Goal: Information Seeking & Learning: Learn about a topic

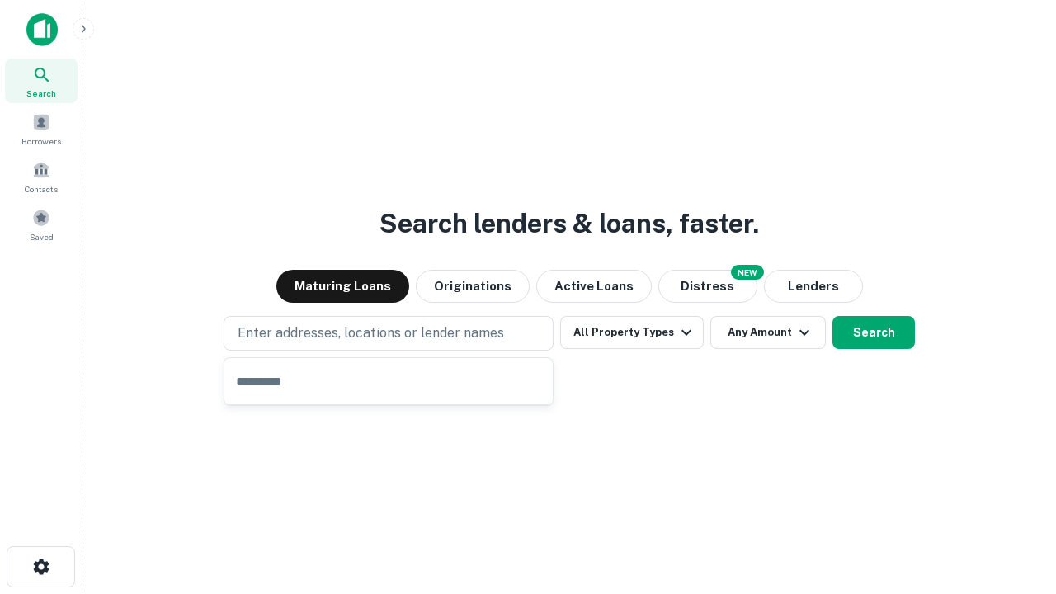
type input "**********"
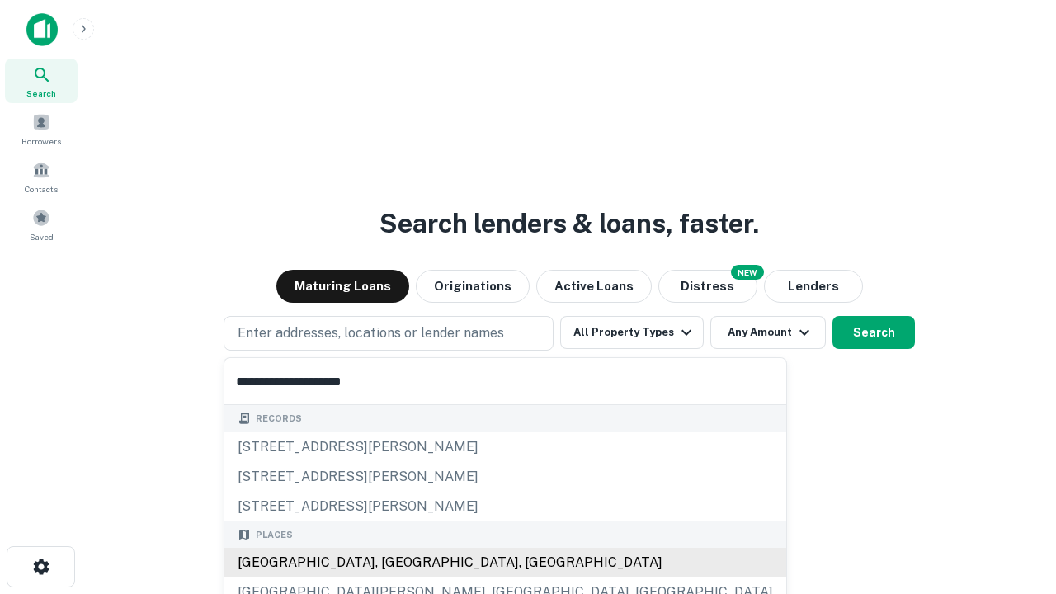
click at [394, 563] on div "[GEOGRAPHIC_DATA], [GEOGRAPHIC_DATA], [GEOGRAPHIC_DATA]" at bounding box center [505, 563] width 562 height 30
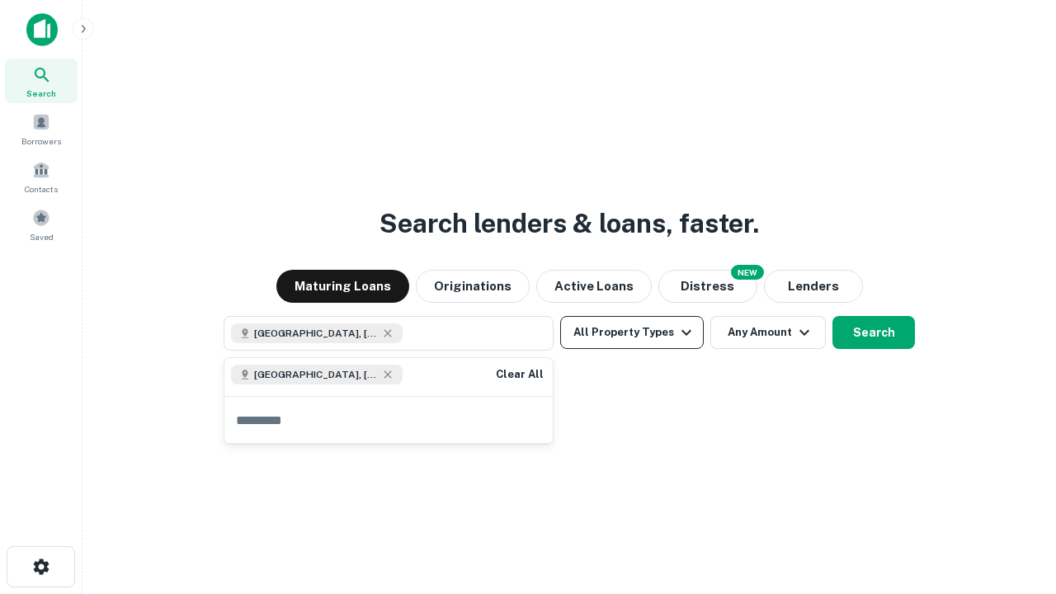
click at [632, 332] on button "All Property Types" at bounding box center [632, 332] width 144 height 33
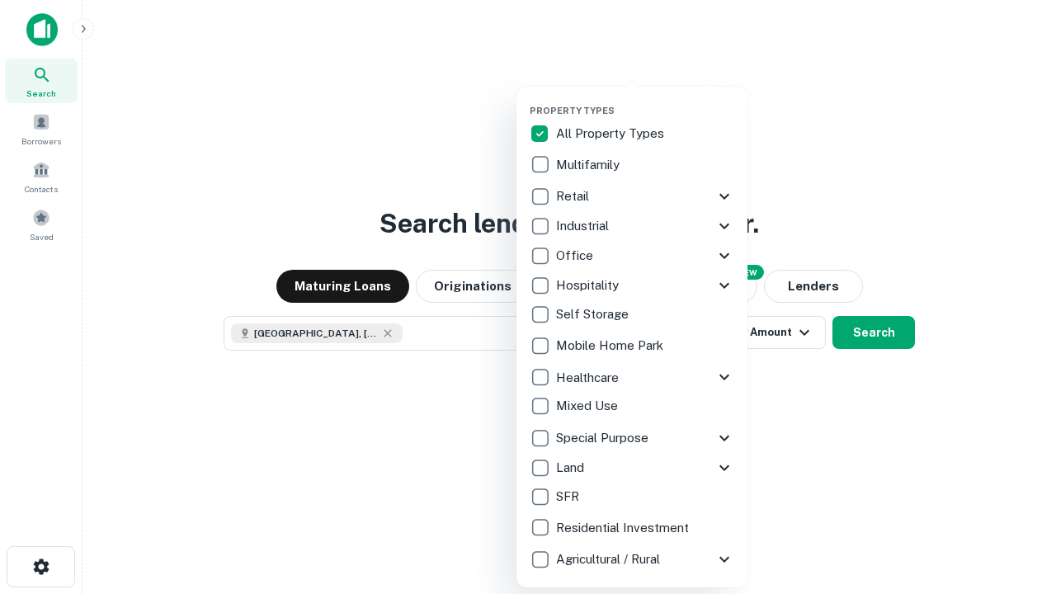
click at [645, 100] on button "button" at bounding box center [645, 100] width 231 height 1
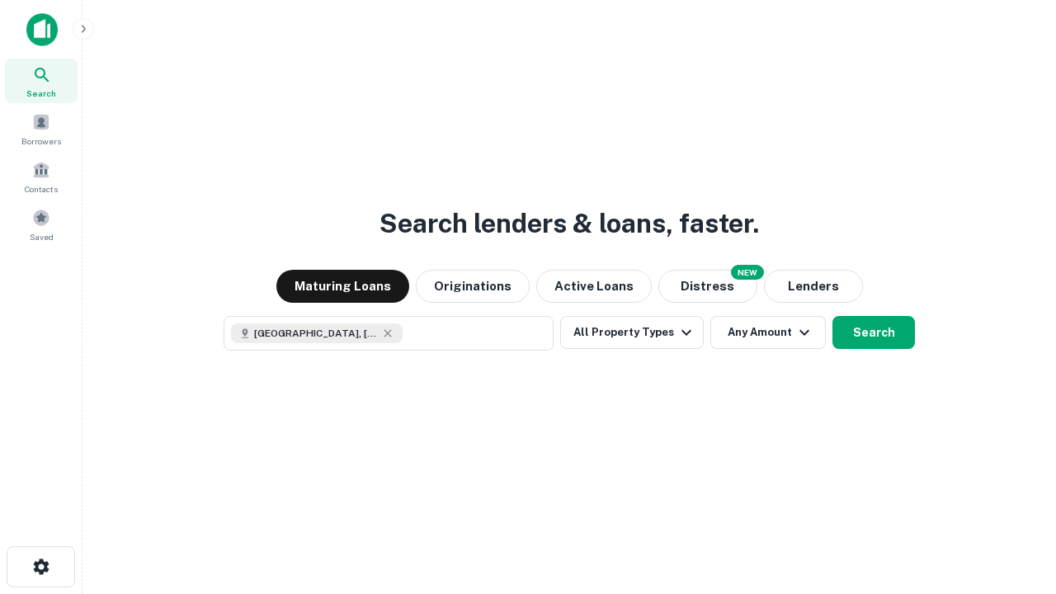
scroll to position [26, 0]
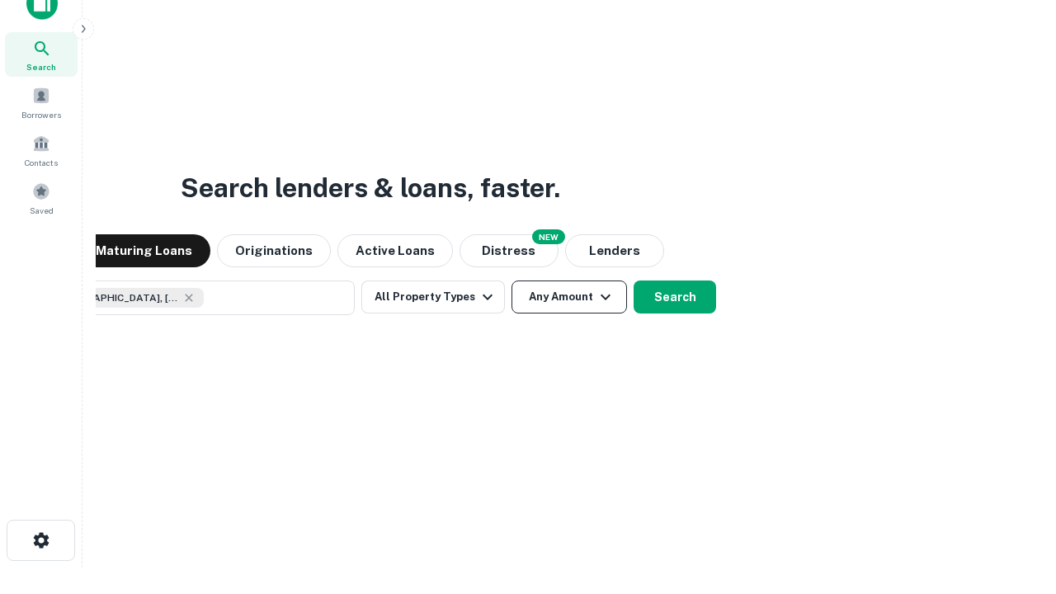
click at [512, 281] on button "Any Amount" at bounding box center [570, 297] width 116 height 33
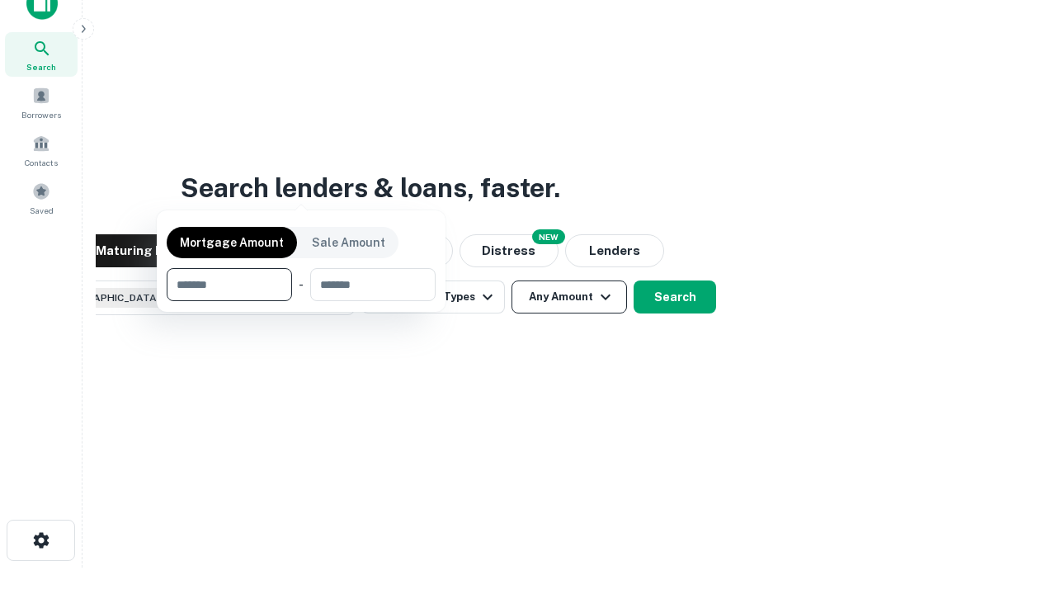
scroll to position [119, 467]
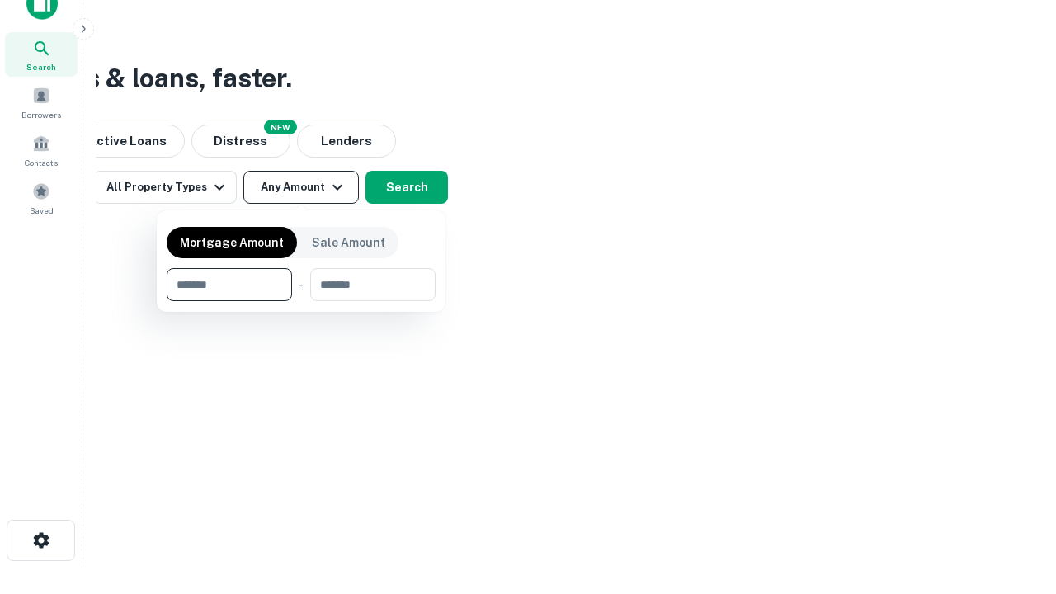
type input "*******"
click at [301, 301] on button "button" at bounding box center [301, 301] width 269 height 1
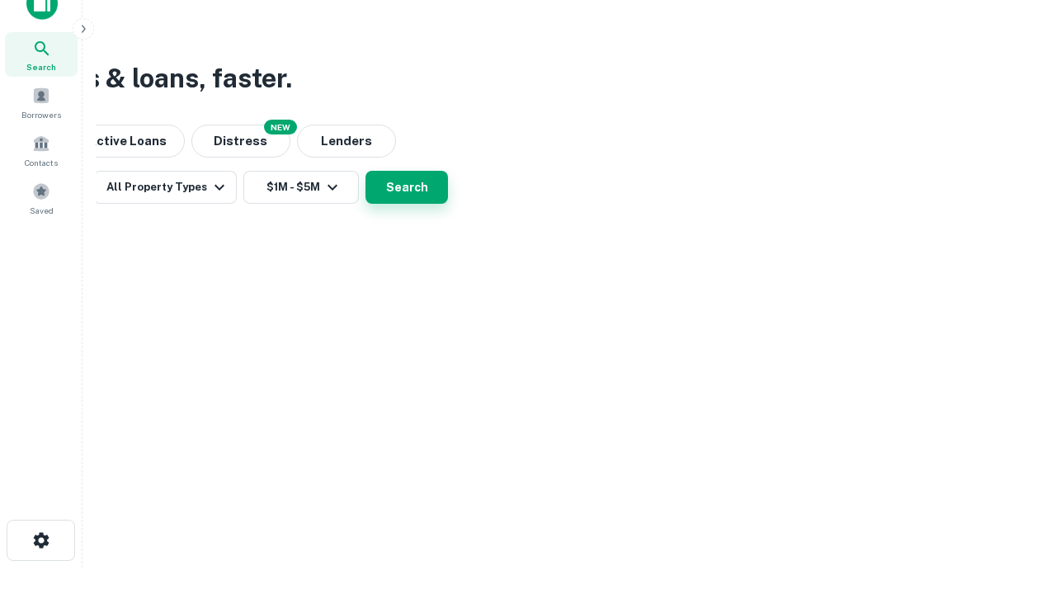
click at [448, 204] on button "Search" at bounding box center [406, 187] width 83 height 33
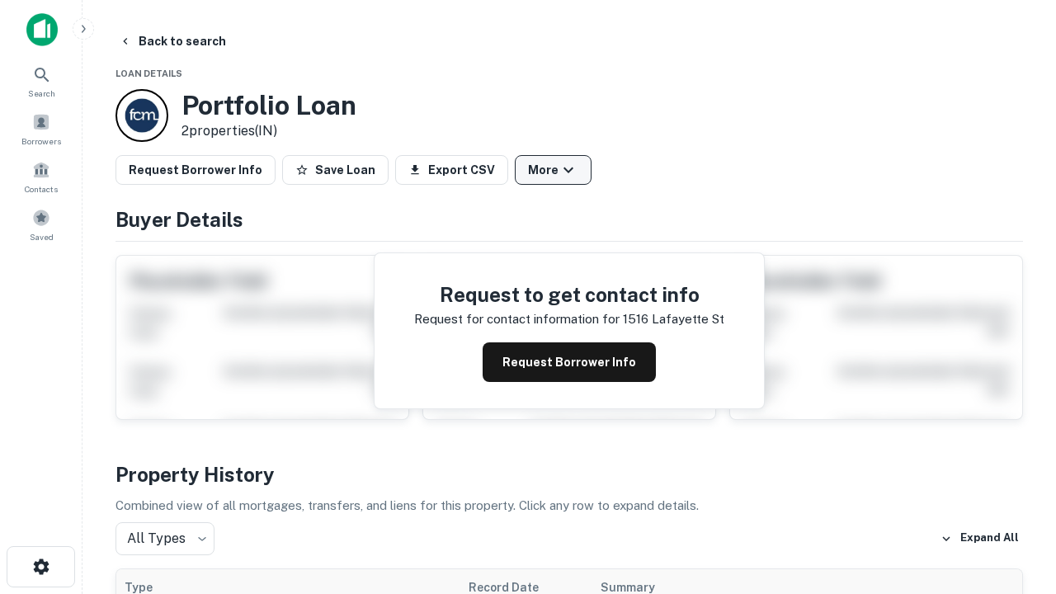
click at [553, 170] on button "More" at bounding box center [553, 170] width 77 height 30
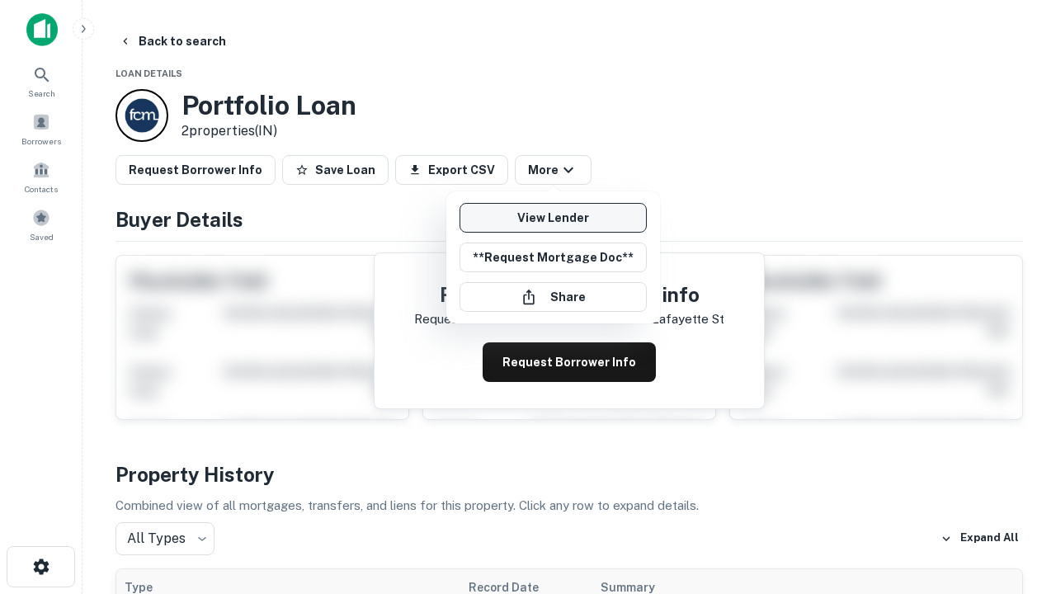
click at [553, 218] on link "View Lender" at bounding box center [553, 218] width 187 height 30
